Goal: Find specific page/section: Find specific page/section

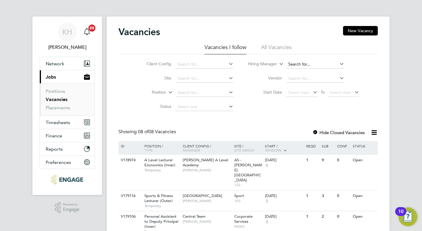
click at [296, 61] on input at bounding box center [315, 64] width 58 height 8
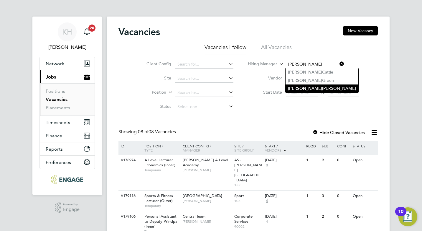
click at [305, 88] on li "[PERSON_NAME]" at bounding box center [322, 88] width 73 height 8
type input "[PERSON_NAME]"
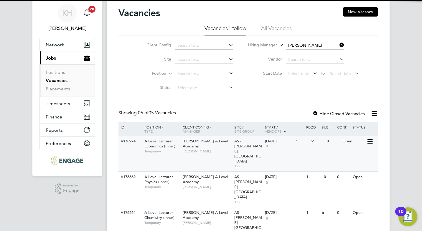
scroll to position [29, 0]
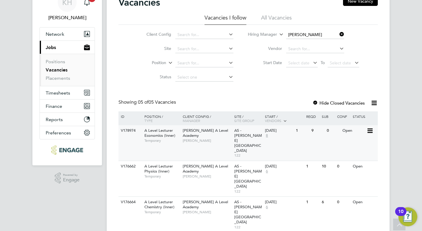
click at [201, 128] on span "[PERSON_NAME] A Level Academy" at bounding box center [205, 133] width 45 height 10
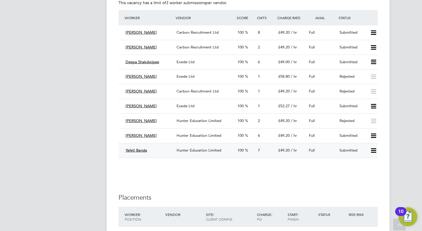
click at [201, 150] on span "Hunter Education Limited" at bounding box center [199, 149] width 45 height 5
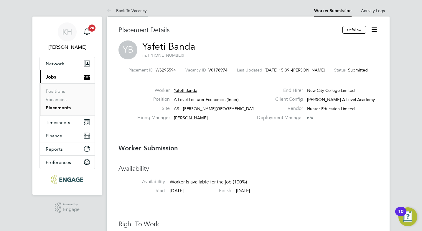
click at [139, 11] on link "Back To Vacancy" at bounding box center [127, 10] width 40 height 5
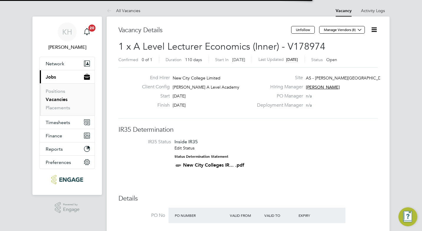
scroll to position [10, 51]
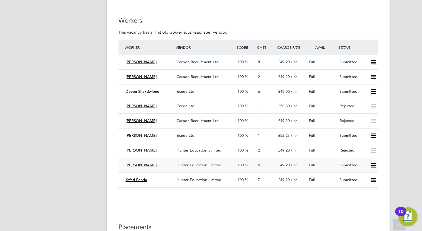
click at [197, 166] on span "Hunter Education Limited" at bounding box center [199, 164] width 45 height 5
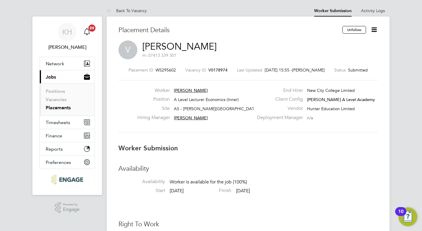
click at [137, 11] on link "Back To Vacancy" at bounding box center [127, 10] width 40 height 5
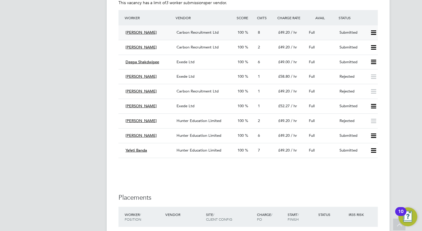
click at [203, 31] on span "Carbon Recruitment Ltd" at bounding box center [198, 32] width 42 height 5
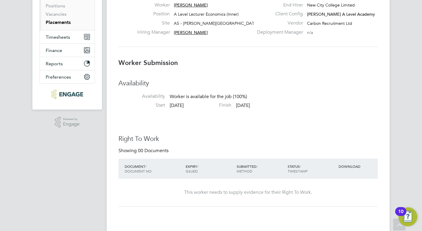
scroll to position [0, 0]
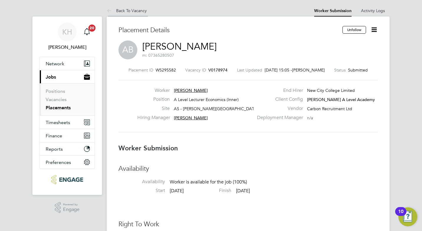
click at [129, 8] on link "Back To Vacancy" at bounding box center [127, 10] width 40 height 5
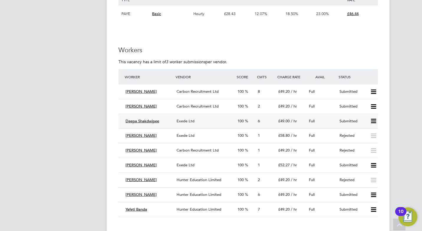
click at [177, 120] on span "Exede Ltd" at bounding box center [186, 120] width 18 height 5
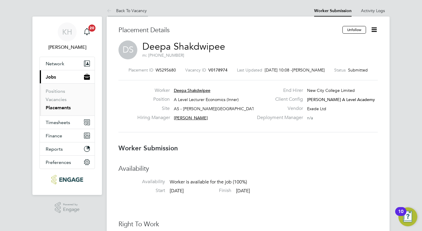
click at [115, 6] on li "Back To Vacancy" at bounding box center [127, 11] width 40 height 12
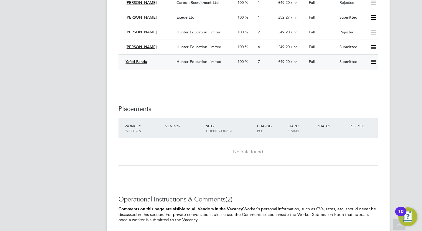
click at [194, 56] on div "Yafeti Banda Hunter Education Limited 100 7 £49.20 / hr Full Submitted" at bounding box center [249, 61] width 260 height 15
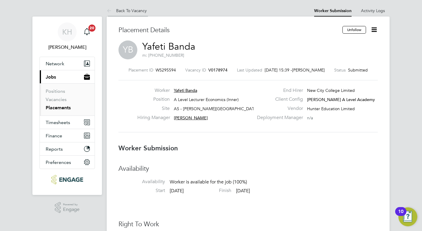
click at [123, 9] on link "Back To Vacancy" at bounding box center [127, 10] width 40 height 5
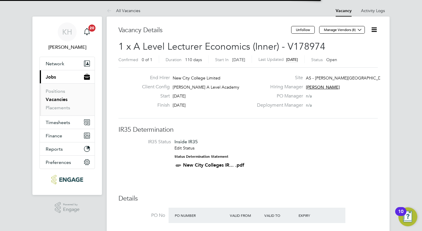
scroll to position [10, 51]
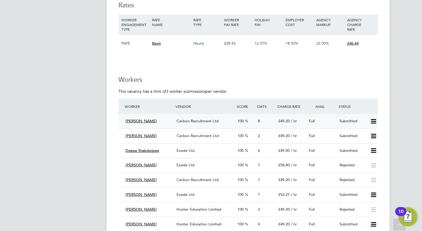
click at [189, 120] on span "Carbon Recruitment Ltd" at bounding box center [198, 120] width 42 height 5
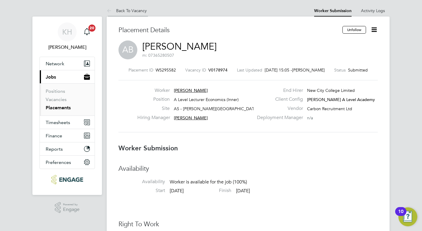
click at [123, 10] on link "Back To Vacancy" at bounding box center [127, 10] width 40 height 5
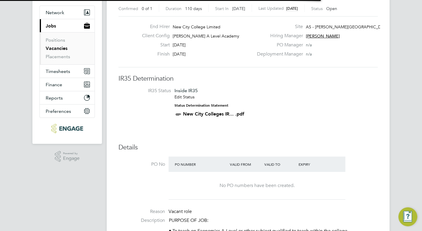
scroll to position [3, 3]
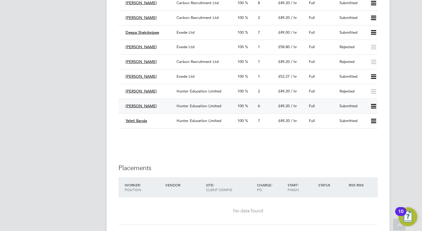
click at [191, 106] on span "Hunter Education Limited" at bounding box center [199, 105] width 45 height 5
